Goal: Task Accomplishment & Management: Manage account settings

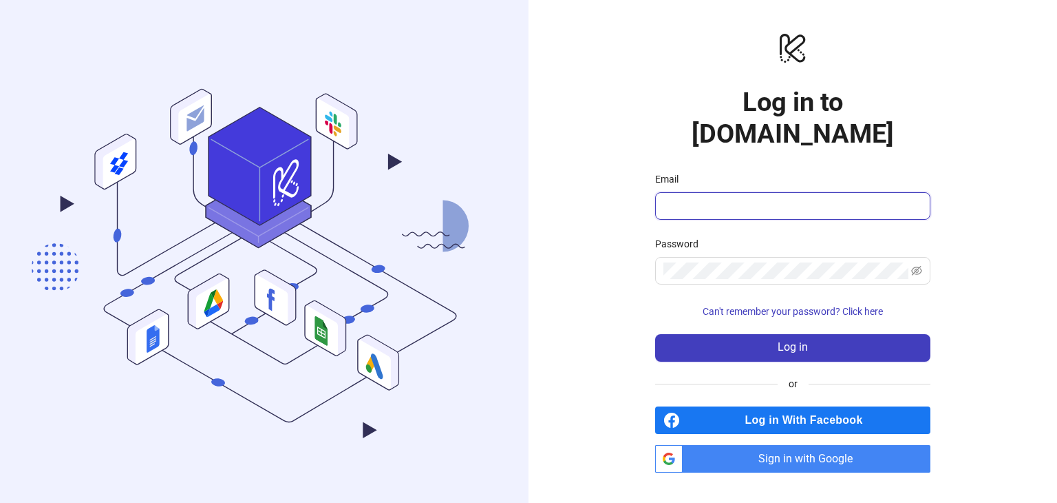
click at [706, 198] on input "Email" at bounding box center [792, 206] width 256 height 17
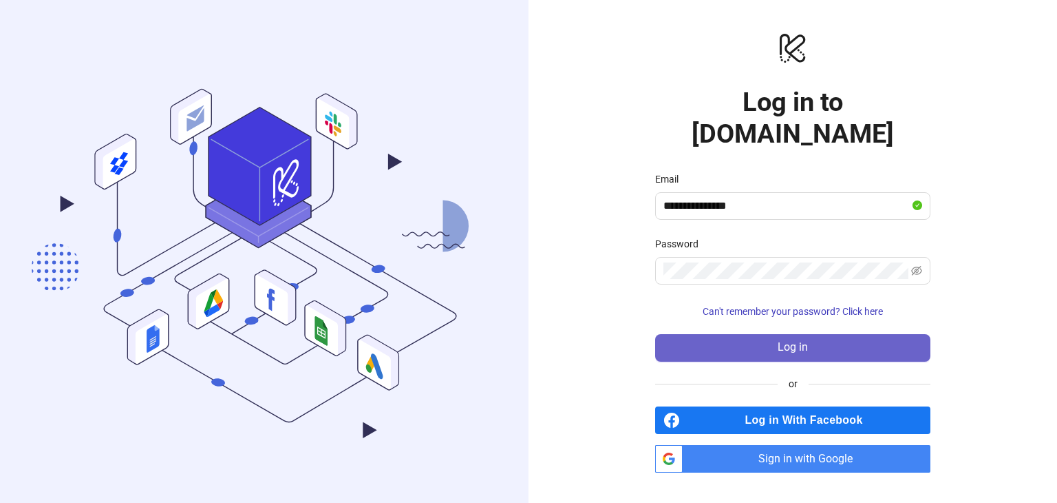
click at [773, 334] on button "Log in" at bounding box center [792, 348] width 275 height 28
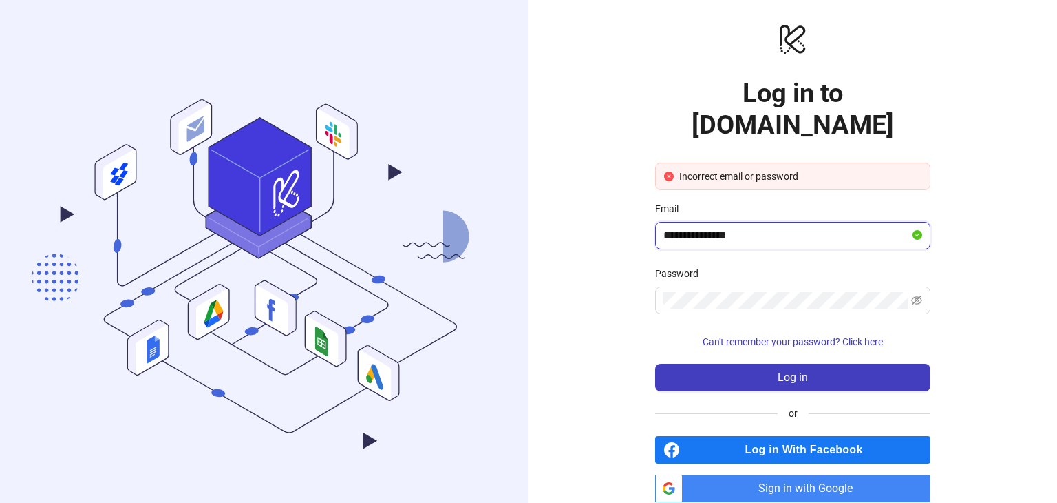
click at [779, 227] on input "**********" at bounding box center [787, 235] width 246 height 17
drag, startPoint x: 770, startPoint y: 205, endPoint x: 591, endPoint y: 207, distance: 179.7
click at [592, 202] on div "**********" at bounding box center [793, 262] width 529 height 524
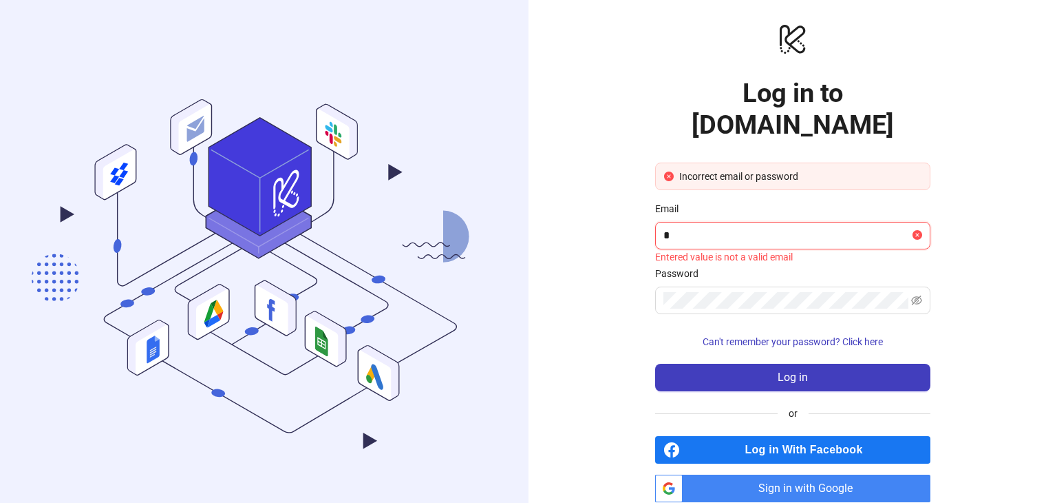
type input "**********"
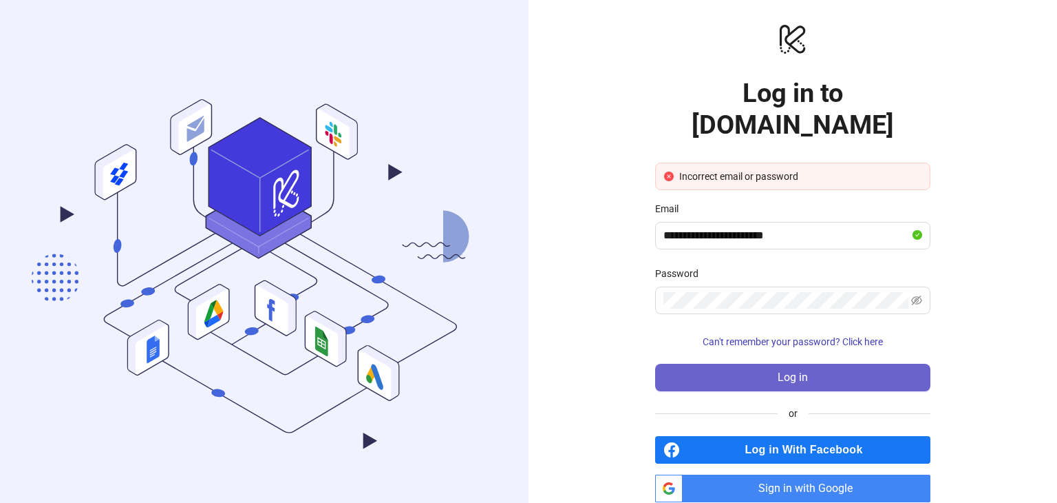
click at [805, 371] on span "Log in" at bounding box center [793, 377] width 30 height 12
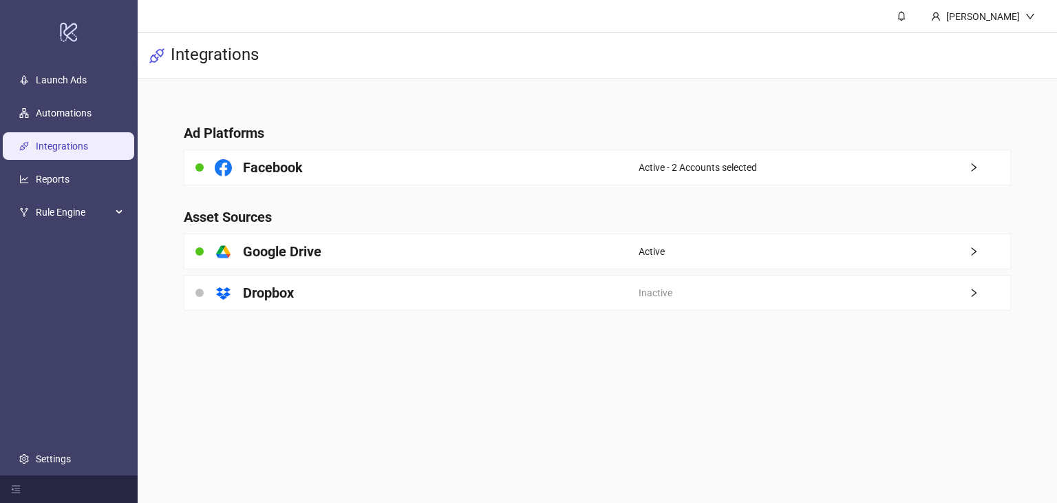
click at [620, 364] on main "Martin Demo Integrations Ad Platforms Facebook Active - 2 Accounts selected Ass…" at bounding box center [598, 251] width 920 height 503
click at [50, 85] on link "Launch Ads" at bounding box center [61, 79] width 51 height 11
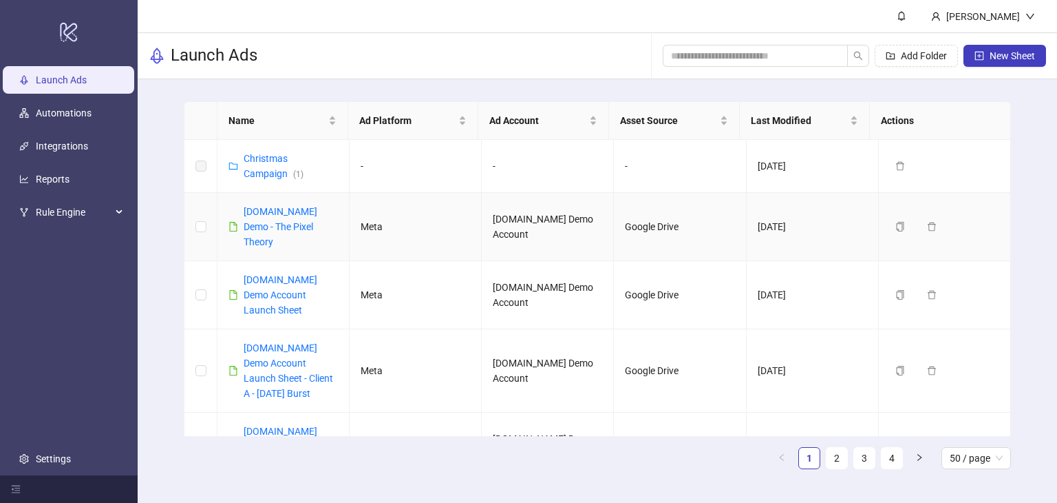
click at [282, 211] on link "[DOMAIN_NAME] Demo - The Pixel Theory" at bounding box center [281, 226] width 74 height 41
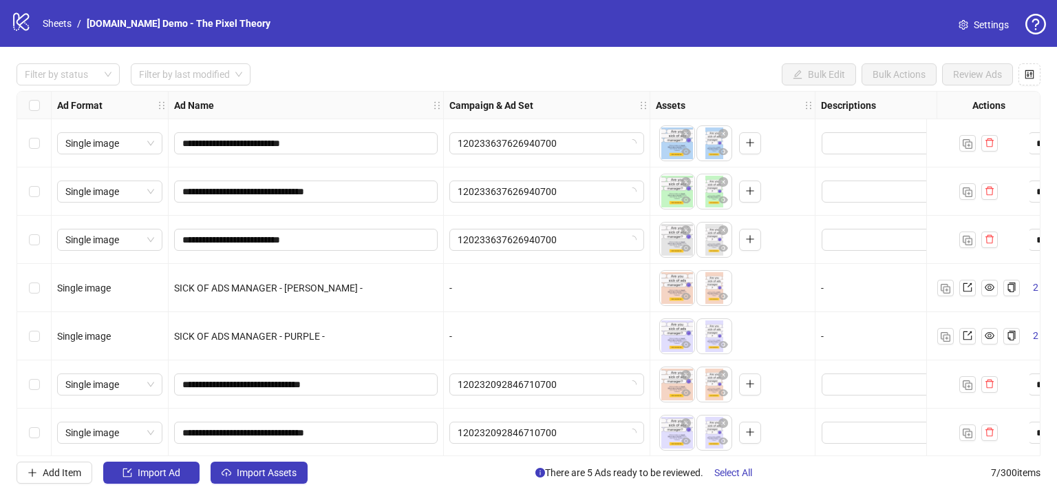
click at [986, 23] on span "Settings" at bounding box center [991, 24] width 35 height 15
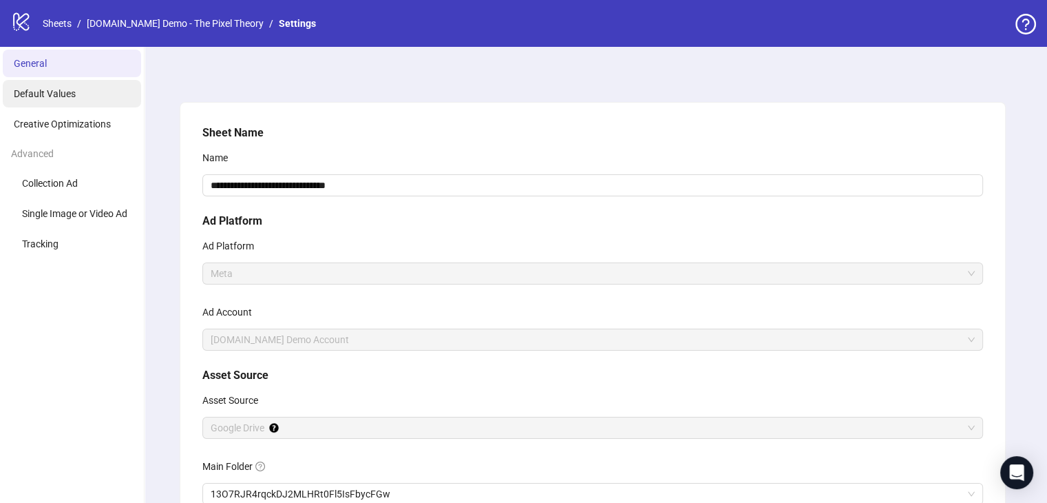
click at [39, 92] on span "Default Values" at bounding box center [45, 93] width 62 height 11
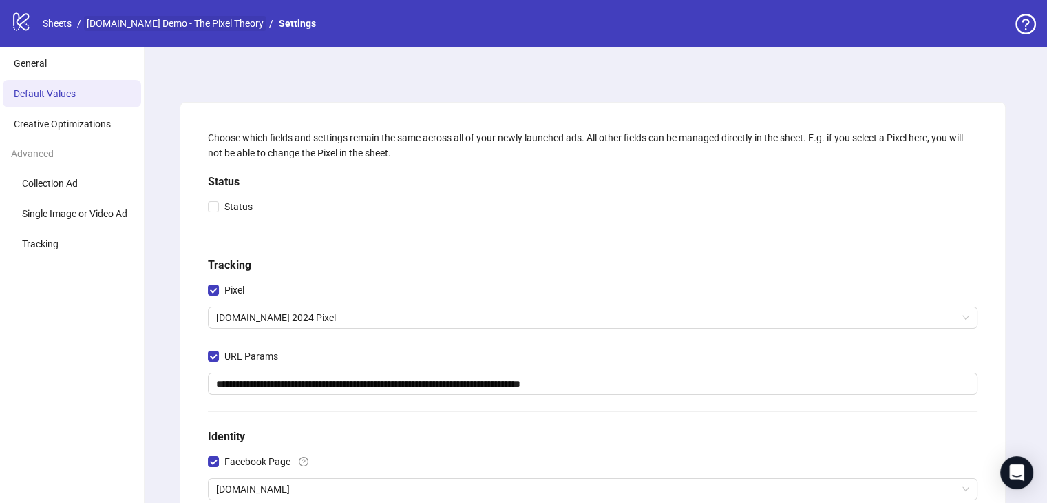
click at [150, 20] on link "[DOMAIN_NAME] Demo - The Pixel Theory" at bounding box center [175, 23] width 182 height 15
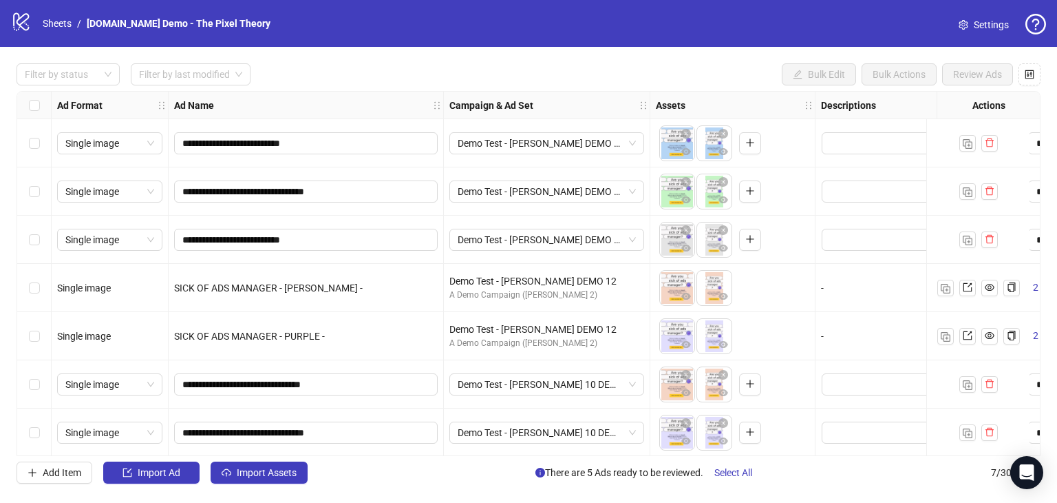
click at [986, 25] on span "Settings" at bounding box center [991, 24] width 35 height 15
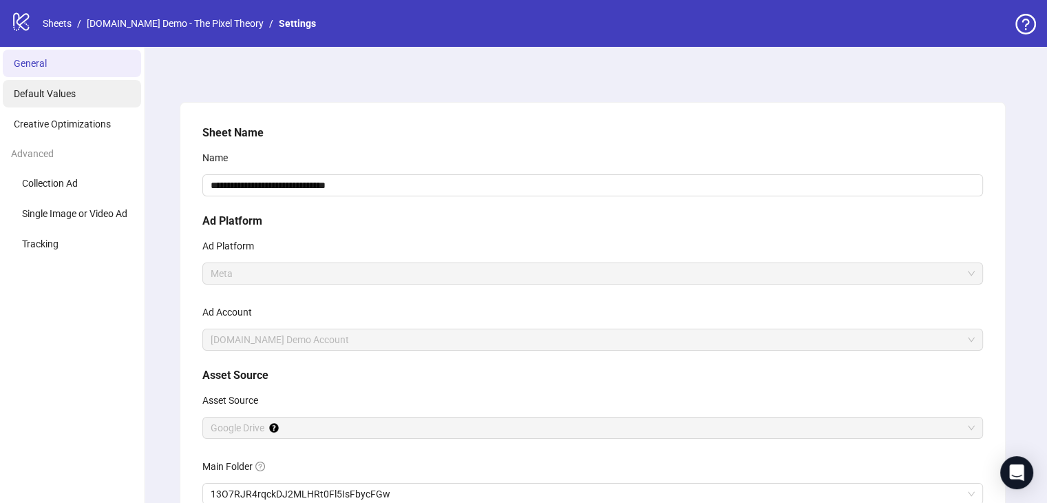
click at [54, 103] on li "Default Values" at bounding box center [72, 94] width 138 height 28
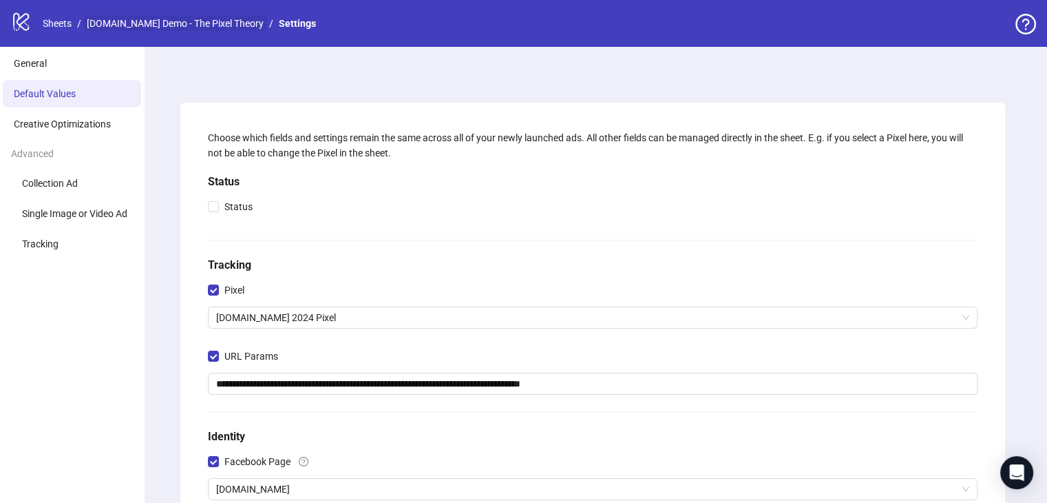
click at [98, 23] on link "[DOMAIN_NAME] Demo - The Pixel Theory" at bounding box center [175, 23] width 182 height 15
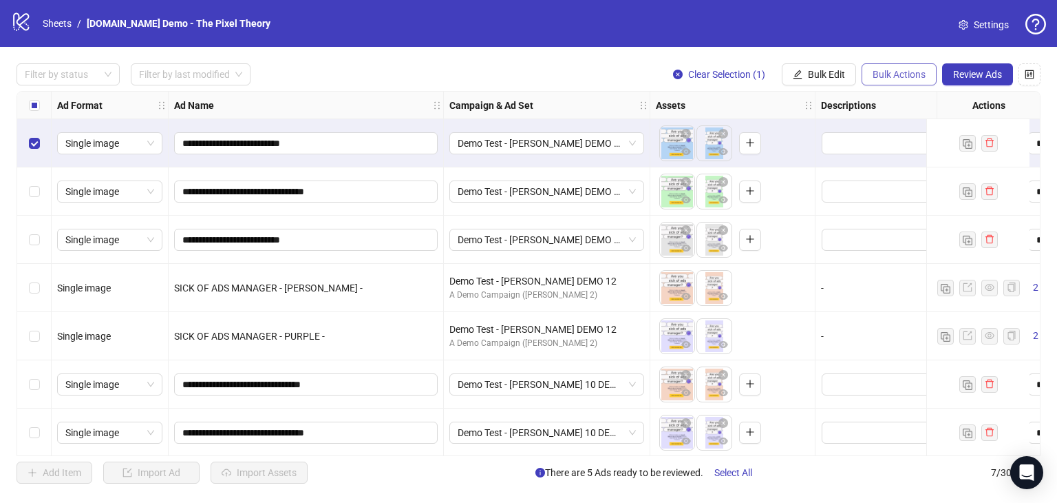
click at [893, 75] on span "Bulk Actions" at bounding box center [899, 74] width 53 height 11
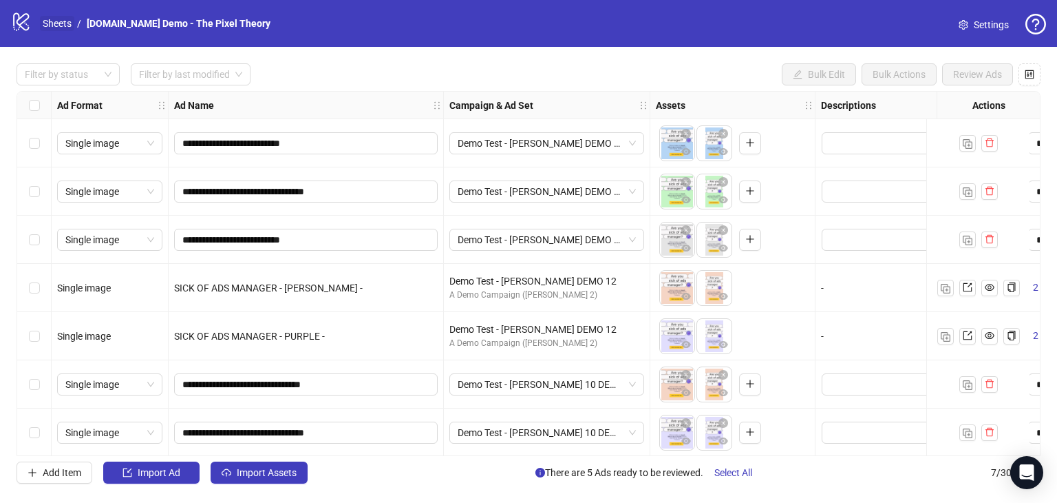
click at [54, 17] on link "Sheets" at bounding box center [57, 23] width 34 height 15
